Goal: Information Seeking & Learning: Learn about a topic

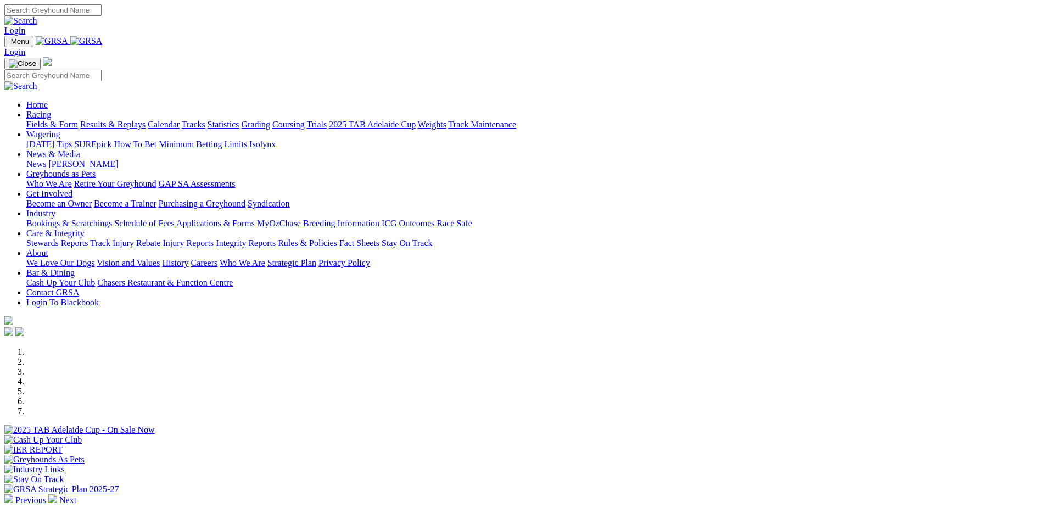
click at [51, 110] on link "Racing" at bounding box center [38, 114] width 25 height 9
click at [145, 120] on link "Results & Replays" at bounding box center [112, 124] width 65 height 9
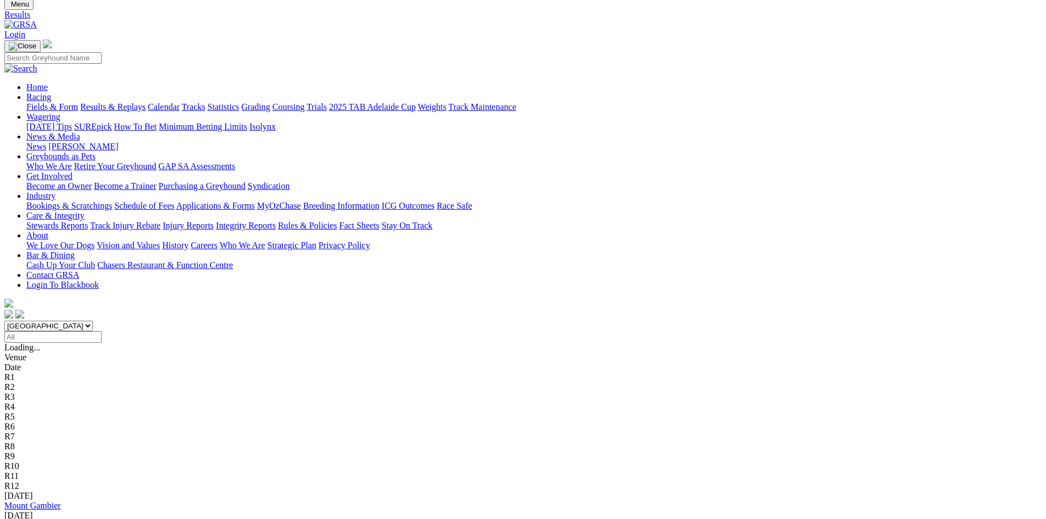
scroll to position [55, 0]
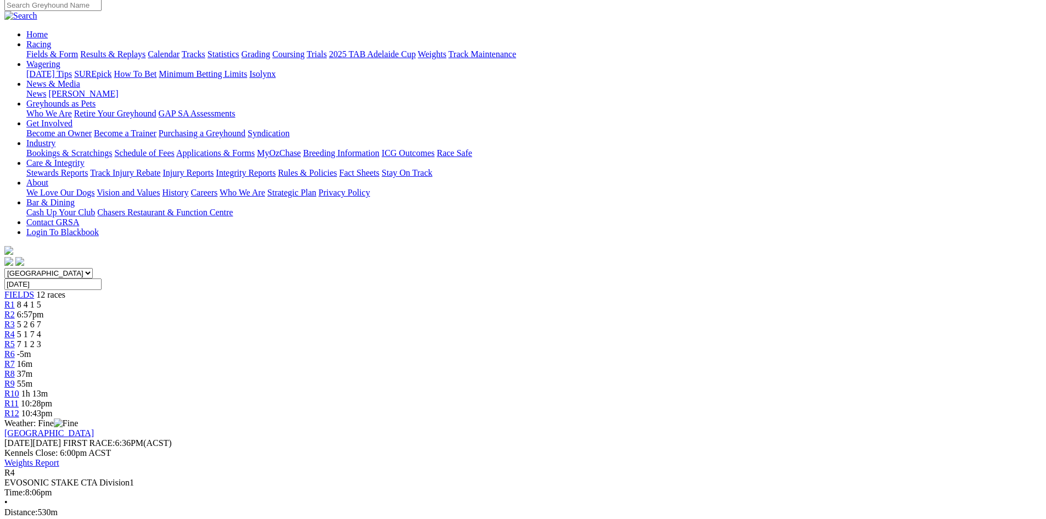
scroll to position [110, 0]
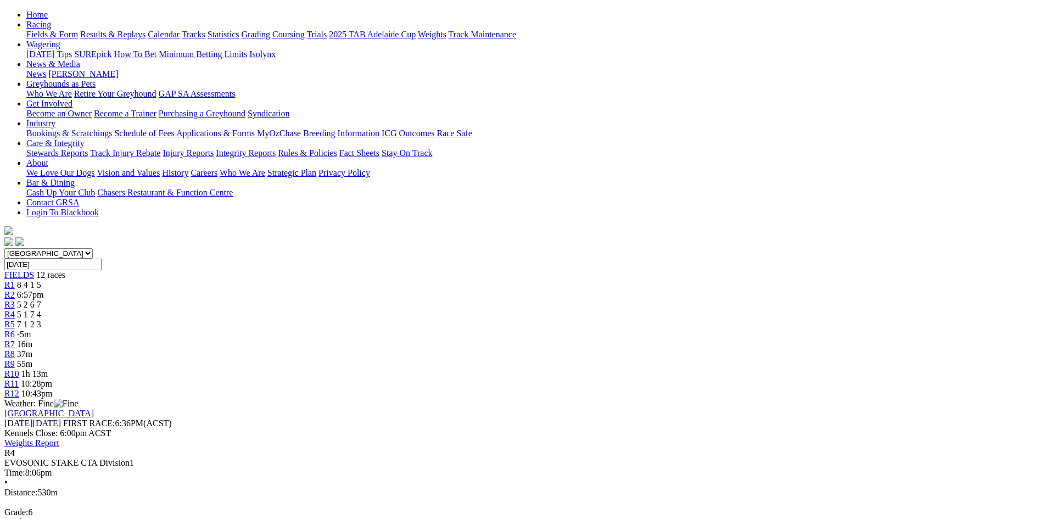
click at [41, 300] on span "5 2 6 7" at bounding box center [29, 304] width 24 height 9
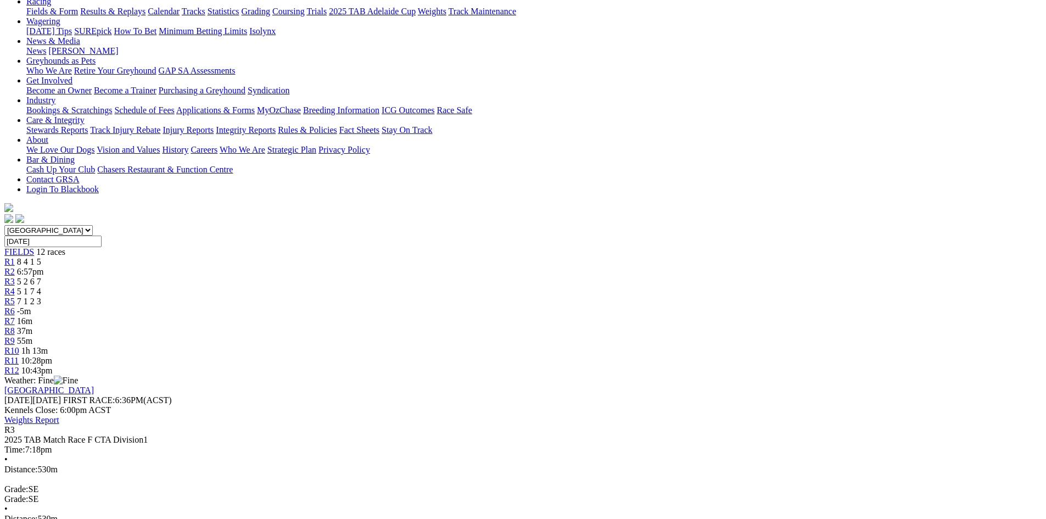
scroll to position [165, 0]
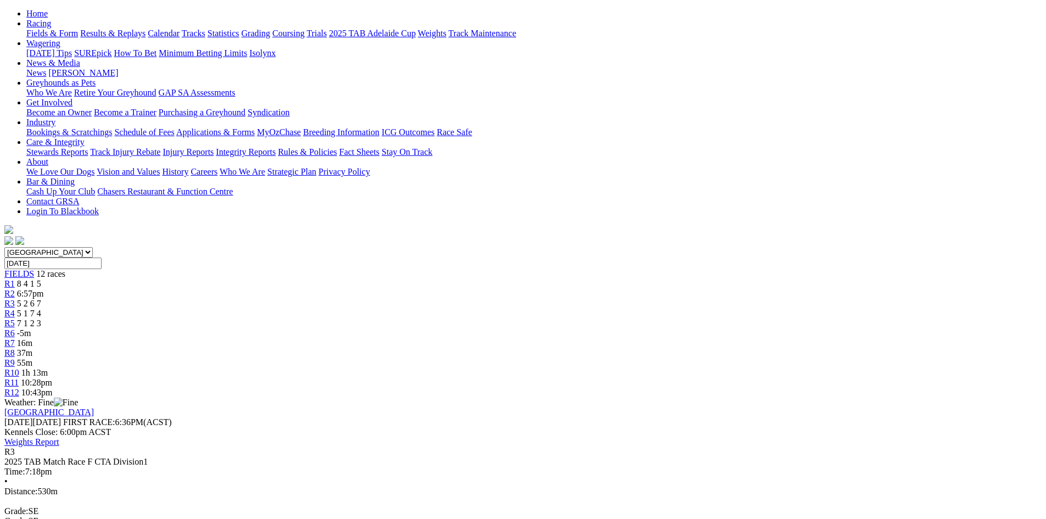
scroll to position [0, 0]
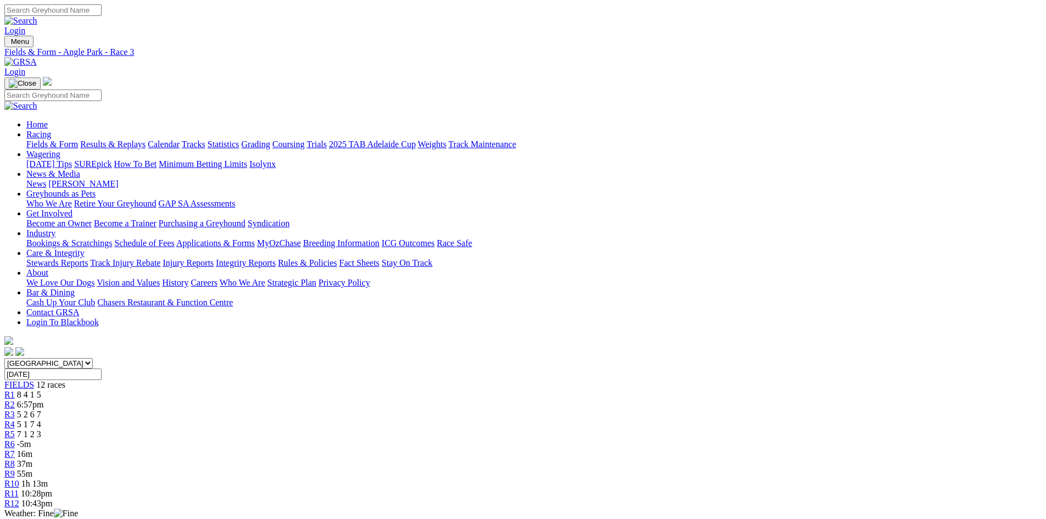
click at [41, 419] on span "5 1 7 4" at bounding box center [29, 423] width 24 height 9
click at [15, 429] on span "R5" at bounding box center [9, 433] width 10 height 9
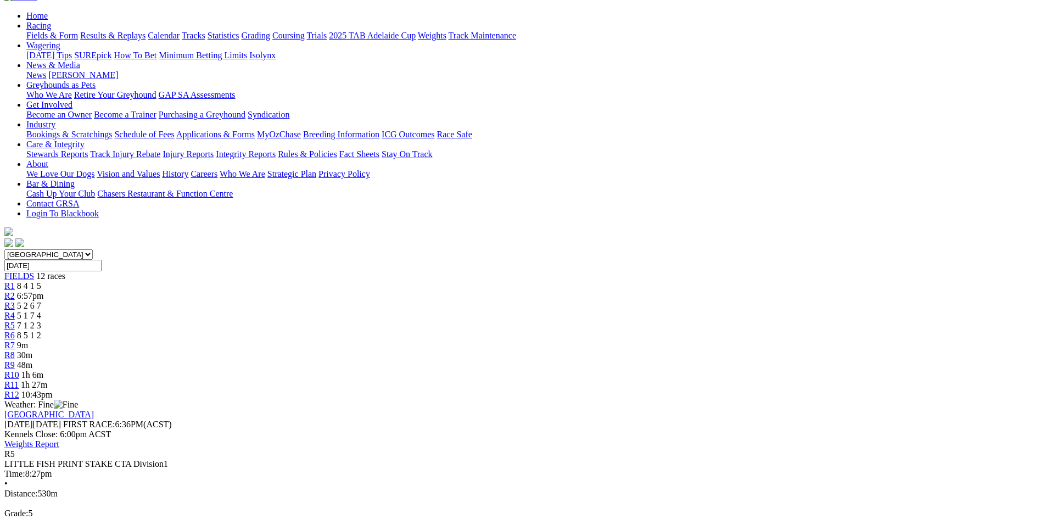
scroll to position [110, 0]
click at [530, 329] on div "R6 8 5 1 2" at bounding box center [522, 334] width 1037 height 10
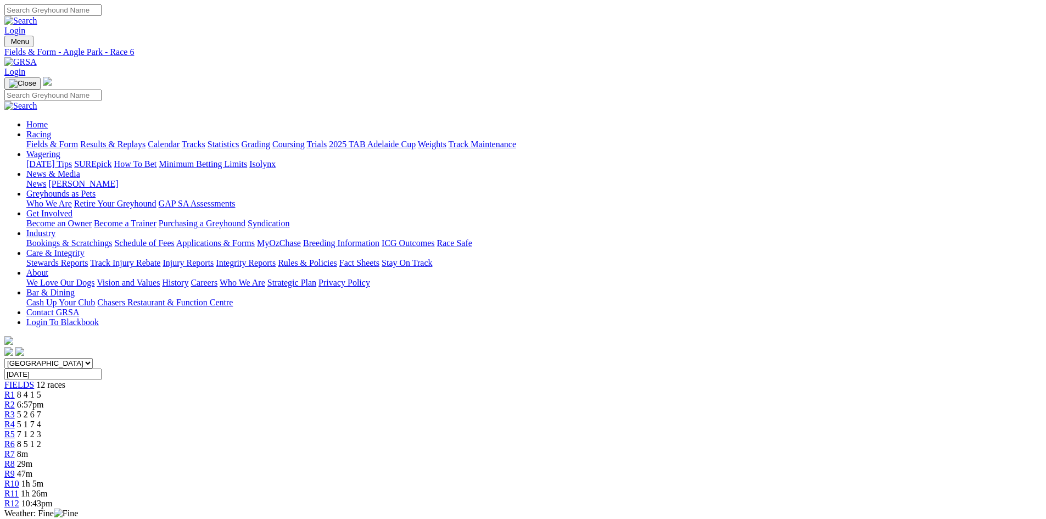
click at [259, 390] on div "R1 8 4 1 5" at bounding box center [522, 395] width 1037 height 10
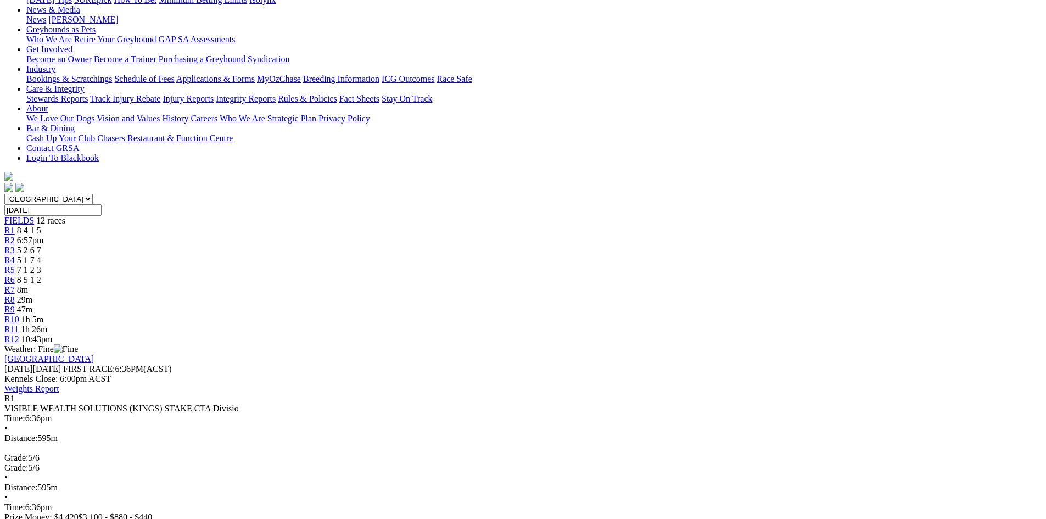
scroll to position [165, 0]
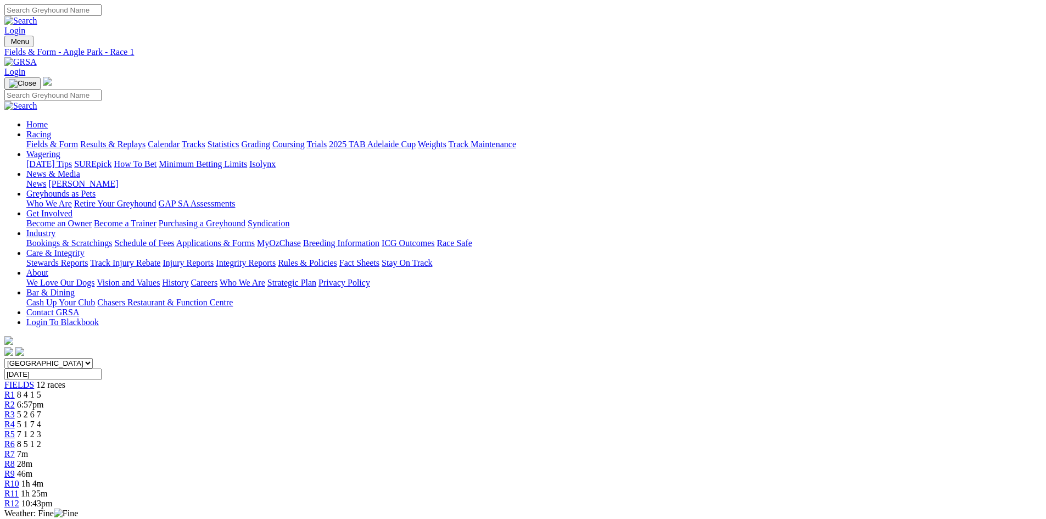
click at [15, 400] on link "R2" at bounding box center [9, 404] width 10 height 9
click at [372, 409] on div "R3 5 2 6 7" at bounding box center [522, 414] width 1037 height 10
click at [321, 400] on div "R2 6:57pm" at bounding box center [522, 405] width 1037 height 10
